Goal: Transaction & Acquisition: Purchase product/service

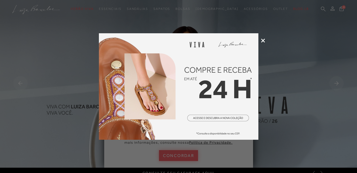
click at [263, 41] on icon at bounding box center [263, 41] width 4 height 4
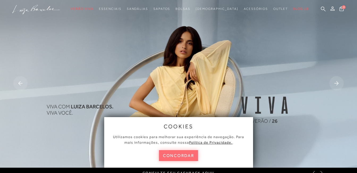
click at [177, 154] on button "concordar" at bounding box center [178, 155] width 39 height 11
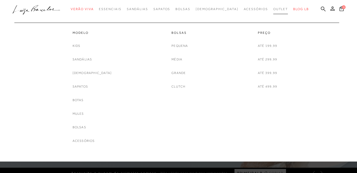
click at [273, 7] on link "Outlet" at bounding box center [280, 9] width 15 height 10
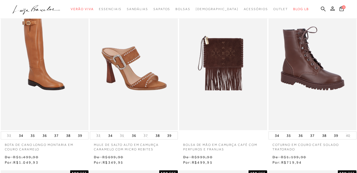
scroll to position [133, 0]
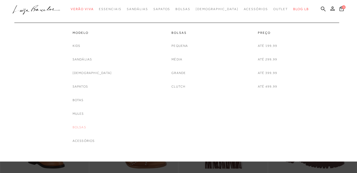
click at [86, 128] on link "Bolsas" at bounding box center [80, 127] width 14 height 6
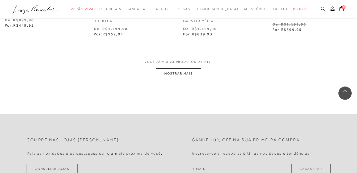
scroll to position [1064, 0]
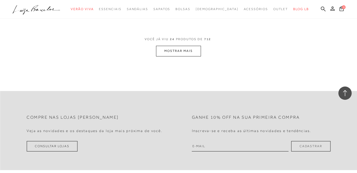
click at [181, 53] on button "MOSTRAR MAIS" at bounding box center [178, 51] width 45 height 10
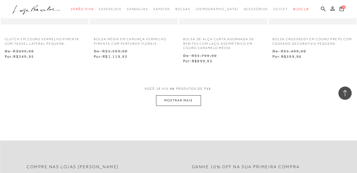
scroll to position [2074, 0]
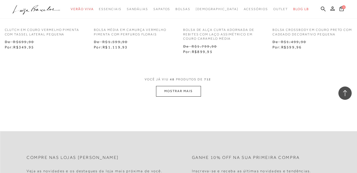
click at [185, 96] on button "MOSTRAR MAIS" at bounding box center [178, 91] width 45 height 10
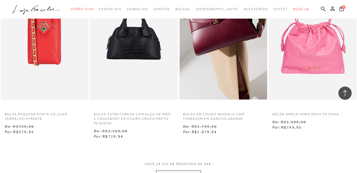
scroll to position [3005, 0]
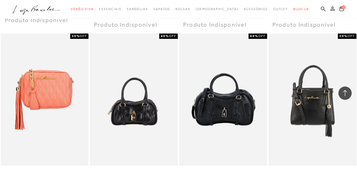
scroll to position [4095, 0]
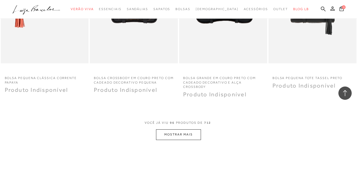
click at [191, 140] on button "MOSTRAR MAIS" at bounding box center [178, 134] width 45 height 10
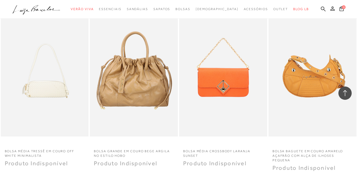
scroll to position [3812, 0]
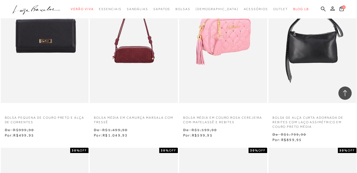
click at [225, 45] on img at bounding box center [223, 37] width 87 height 132
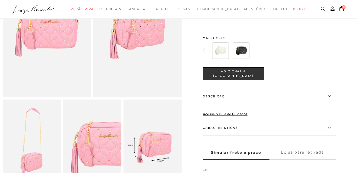
scroll to position [53, 0]
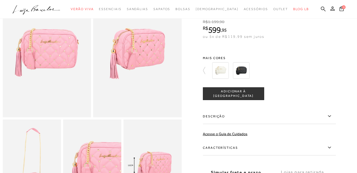
click at [227, 98] on span "ADICIONAR À [GEOGRAPHIC_DATA]" at bounding box center [233, 93] width 61 height 9
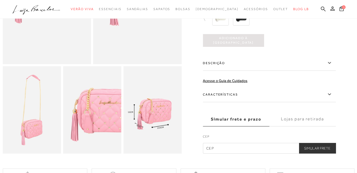
scroll to position [160, 0]
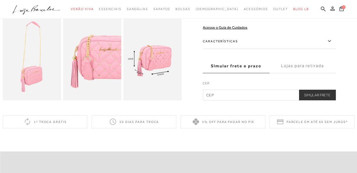
click at [257, 100] on input "text" at bounding box center [269, 95] width 133 height 11
type input "39728-000"
click at [319, 99] on button "Simular Frete" at bounding box center [317, 95] width 37 height 11
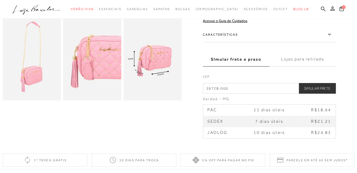
click at [292, 109] on td "11 dias úteis" at bounding box center [269, 110] width 54 height 11
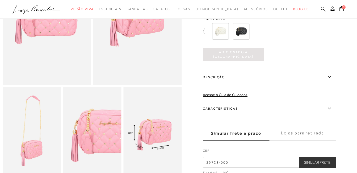
scroll to position [80, 0]
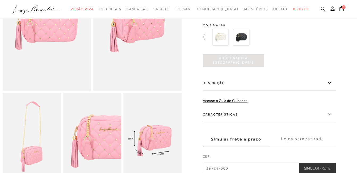
click at [341, 8] on icon at bounding box center [342, 8] width 4 height 5
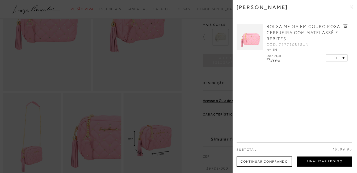
click at [327, 160] on button "Finalizar Pedido" at bounding box center [324, 161] width 55 height 10
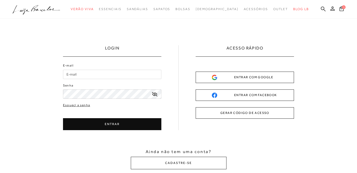
click at [91, 72] on input "E-mail" at bounding box center [112, 74] width 98 height 9
click at [90, 72] on input "E-mail" at bounding box center [112, 74] width 98 height 9
type input "[EMAIL_ADDRESS][DOMAIN_NAME]"
click at [157, 93] on icon at bounding box center [154, 94] width 5 height 4
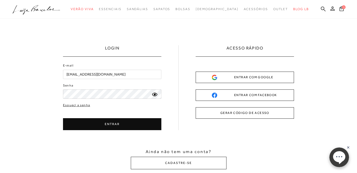
click at [144, 125] on button "ENTRAR" at bounding box center [112, 124] width 98 height 12
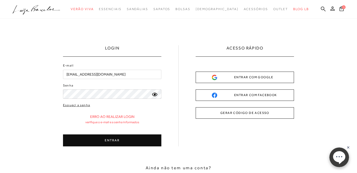
click at [144, 138] on button "ENTRAR" at bounding box center [112, 140] width 98 height 12
click at [83, 104] on link "Esqueci a senha" at bounding box center [76, 105] width 27 height 5
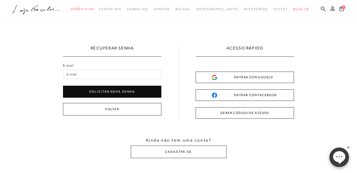
click at [124, 73] on input "E-mail" at bounding box center [112, 74] width 98 height 9
type input "[EMAIL_ADDRESS][DOMAIN_NAME]"
click at [142, 92] on button "Solicitar nova senha" at bounding box center [112, 92] width 98 height 12
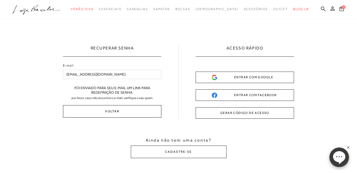
click at [151, 113] on button "Voltar" at bounding box center [112, 111] width 98 height 12
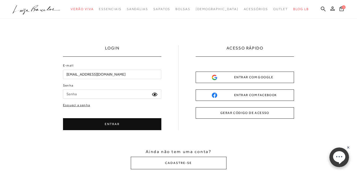
click at [113, 98] on input "Senha" at bounding box center [112, 93] width 98 height 9
type input "heloisa24"
click at [154, 128] on button "ENTRAR" at bounding box center [112, 124] width 98 height 12
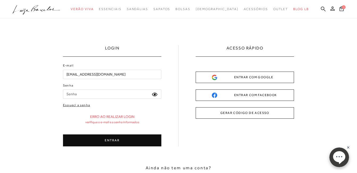
click at [32, 7] on icon ".a{fill-rule:evenodd;}" at bounding box center [36, 9] width 48 height 11
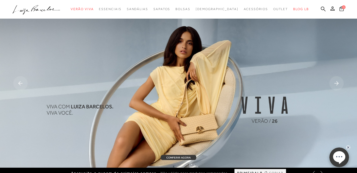
click at [343, 7] on span "1" at bounding box center [344, 7] width 4 height 4
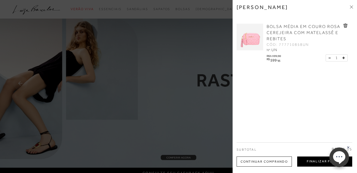
click at [313, 161] on button "Finalizar Pedido" at bounding box center [324, 161] width 55 height 10
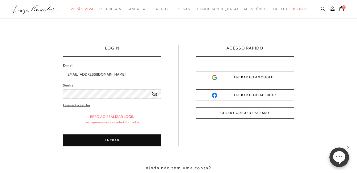
click at [124, 73] on input "[EMAIL_ADDRESS][DOMAIN_NAME]" at bounding box center [112, 74] width 98 height 9
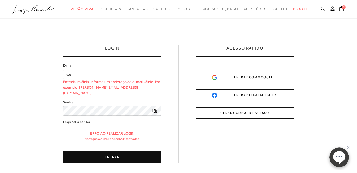
type input "w"
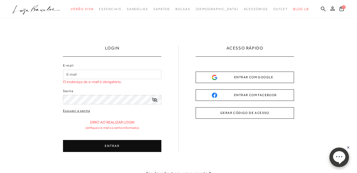
type input "a"
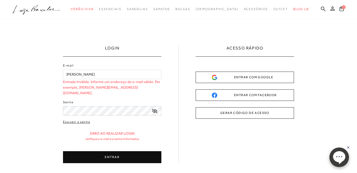
type input "[EMAIL_ADDRESS][DOMAIN_NAME]"
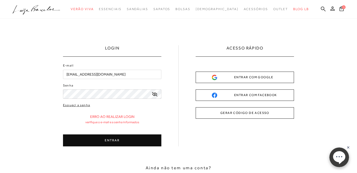
click at [155, 95] on icon at bounding box center [154, 94] width 5 height 4
click at [135, 140] on button "ENTRAR" at bounding box center [112, 140] width 98 height 12
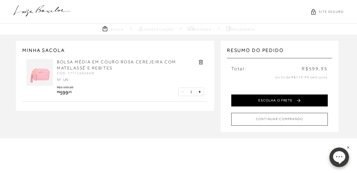
click at [272, 97] on button "ESCOLHA O FRETE" at bounding box center [279, 100] width 97 height 12
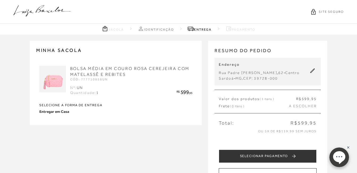
scroll to position [80, 0]
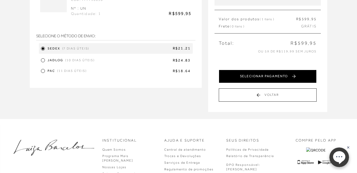
click at [285, 77] on button "SELECIONAR PAGAMENTO" at bounding box center [268, 76] width 98 height 13
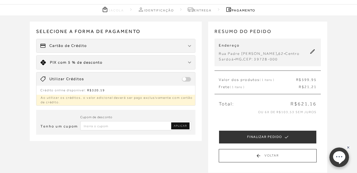
scroll to position [0, 0]
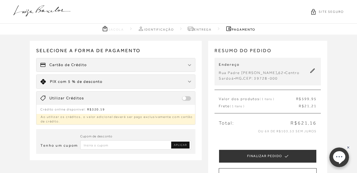
click at [186, 99] on span at bounding box center [186, 98] width 9 height 5
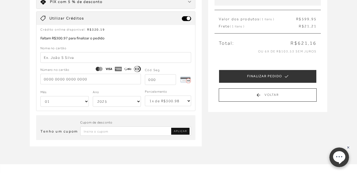
scroll to position [53, 0]
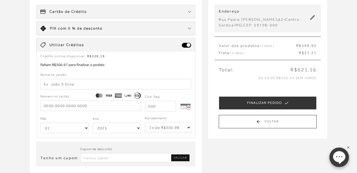
click at [190, 129] on select "1x de R$300.98 2x de R$150.49 sem juros 3x de R$100.33 sem juros 4x de R$75.25 …" at bounding box center [168, 127] width 46 height 11
click at [188, 126] on select "1x de R$300.98 2x de R$150.49 sem juros 3x de R$100.33 sem juros 4x de R$75.25 …" at bounding box center [168, 127] width 46 height 11
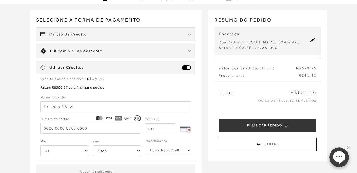
scroll to position [0, 0]
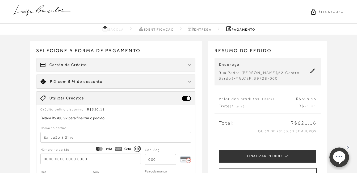
click at [42, 10] on icon at bounding box center [41, 10] width 57 height 11
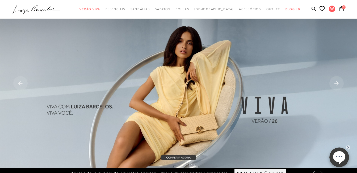
click at [340, 7] on icon at bounding box center [342, 8] width 4 height 5
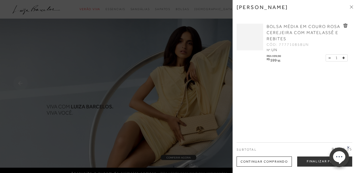
click at [252, 31] on div at bounding box center [250, 37] width 27 height 27
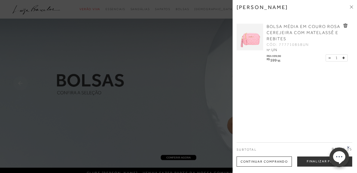
click at [158, 62] on div at bounding box center [178, 86] width 357 height 173
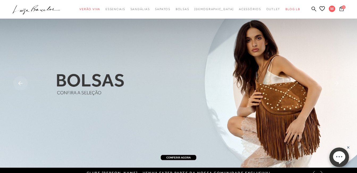
click at [342, 9] on icon at bounding box center [342, 8] width 4 height 5
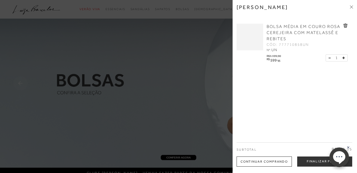
scroll to position [53, 0]
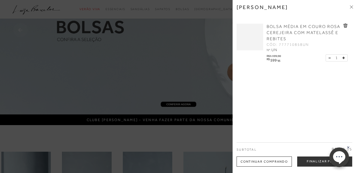
click at [311, 28] on span "BOLSA MÉDIA EM COURO ROSA CEREJEIRA COM MATELASSÊ E REBITES" at bounding box center [304, 32] width 74 height 17
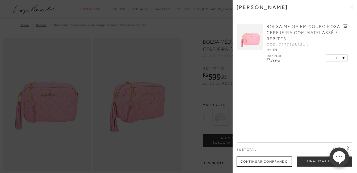
click at [353, 7] on icon at bounding box center [351, 6] width 3 height 3
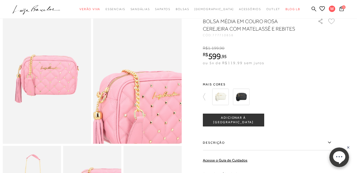
scroll to position [27, 0]
